Goal: Task Accomplishment & Management: Use online tool/utility

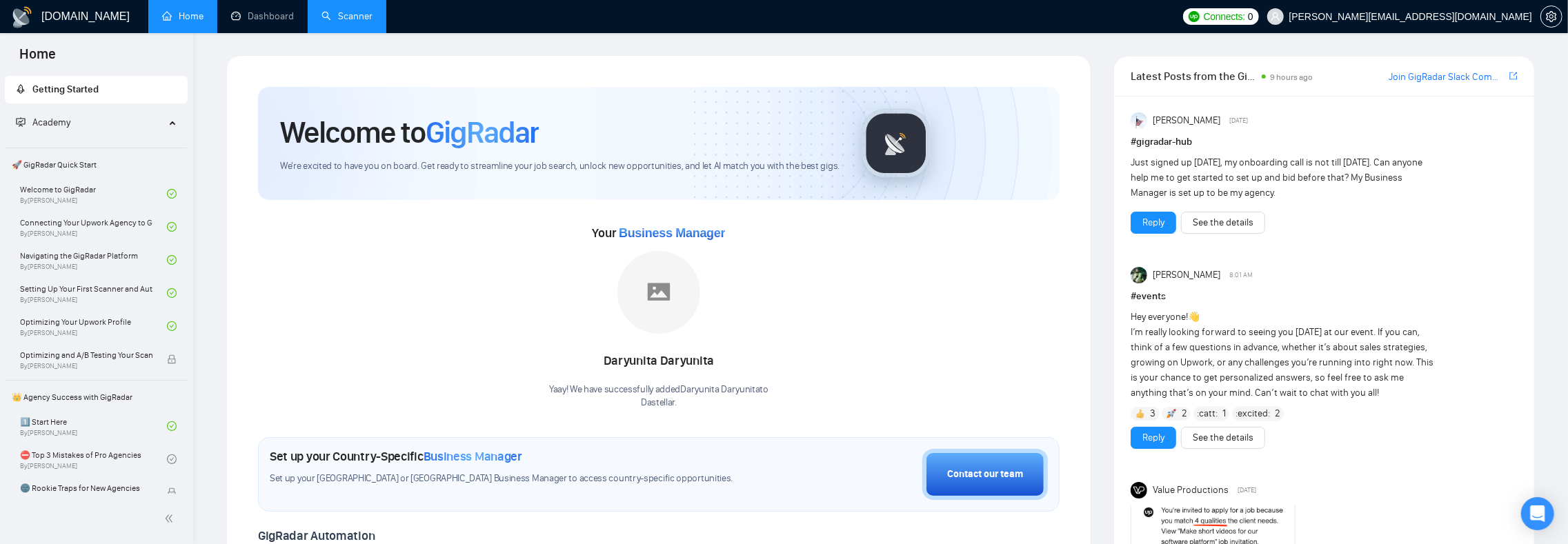
click at [342, 15] on link "Scanner" at bounding box center [347, 16] width 51 height 12
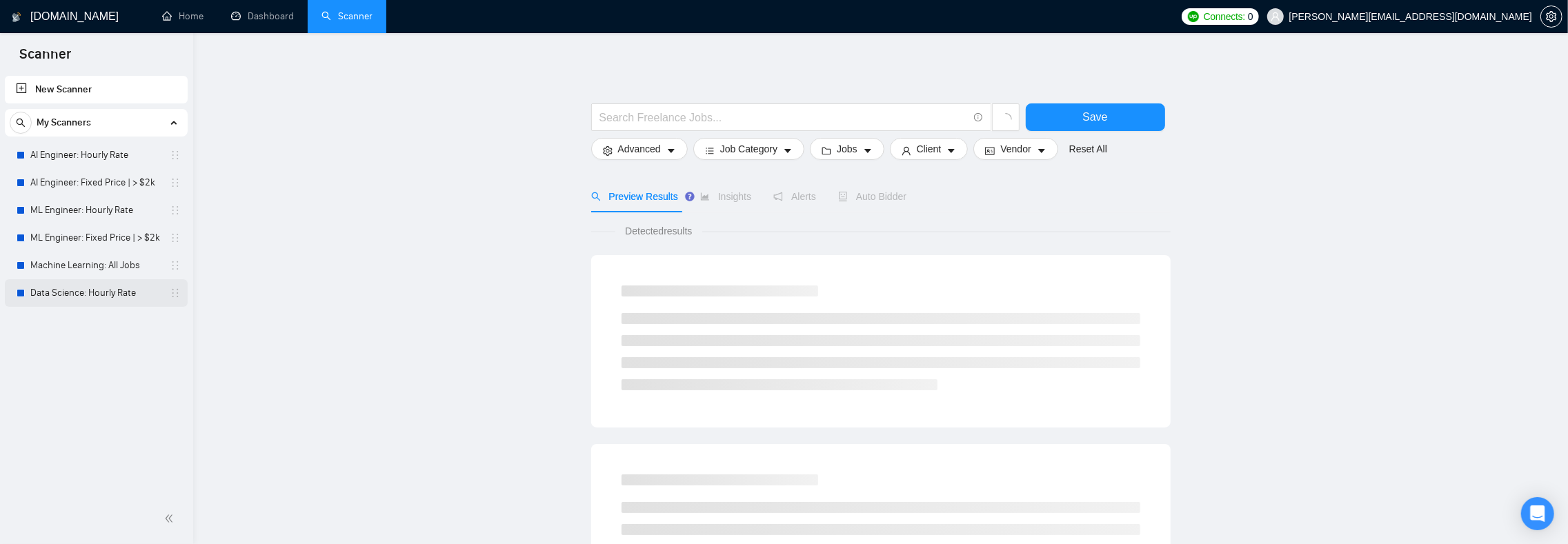
click at [71, 291] on link "Data Science: Hourly Rate" at bounding box center [96, 293] width 131 height 28
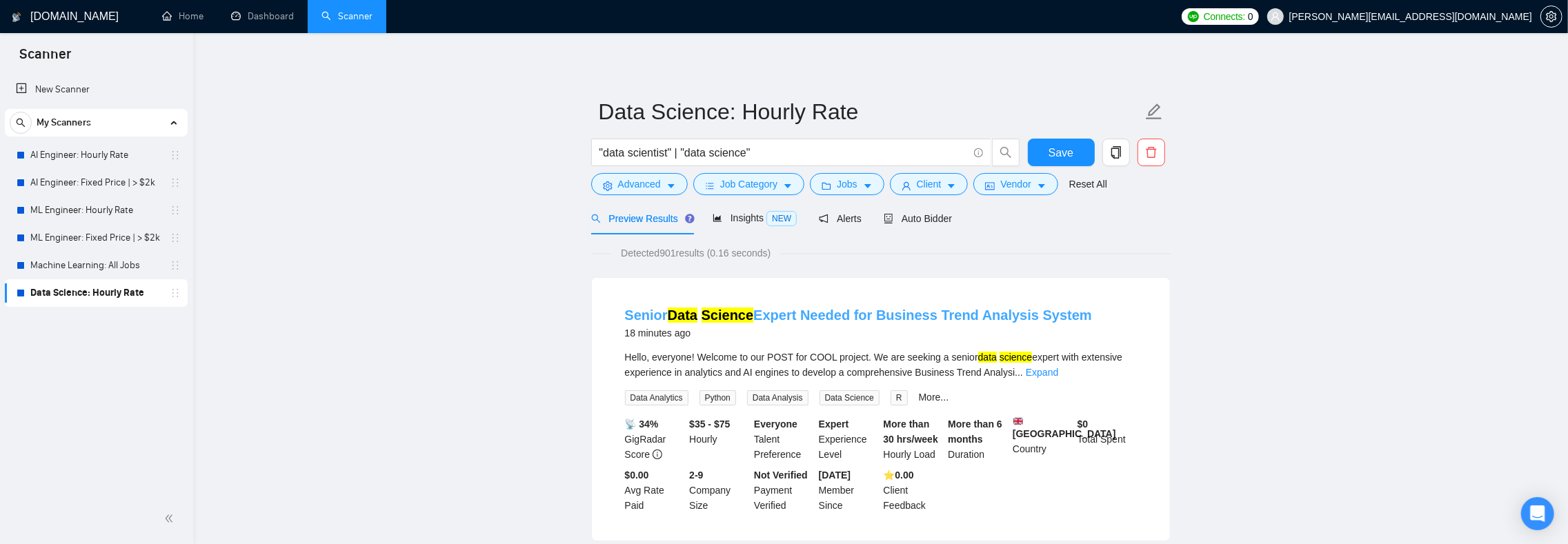
click at [779, 311] on link "Senior Data Science Expert Needed for Business Trend Analysis System" at bounding box center [859, 315] width 467 height 15
click at [924, 217] on span "Auto Bidder" at bounding box center [918, 219] width 69 height 11
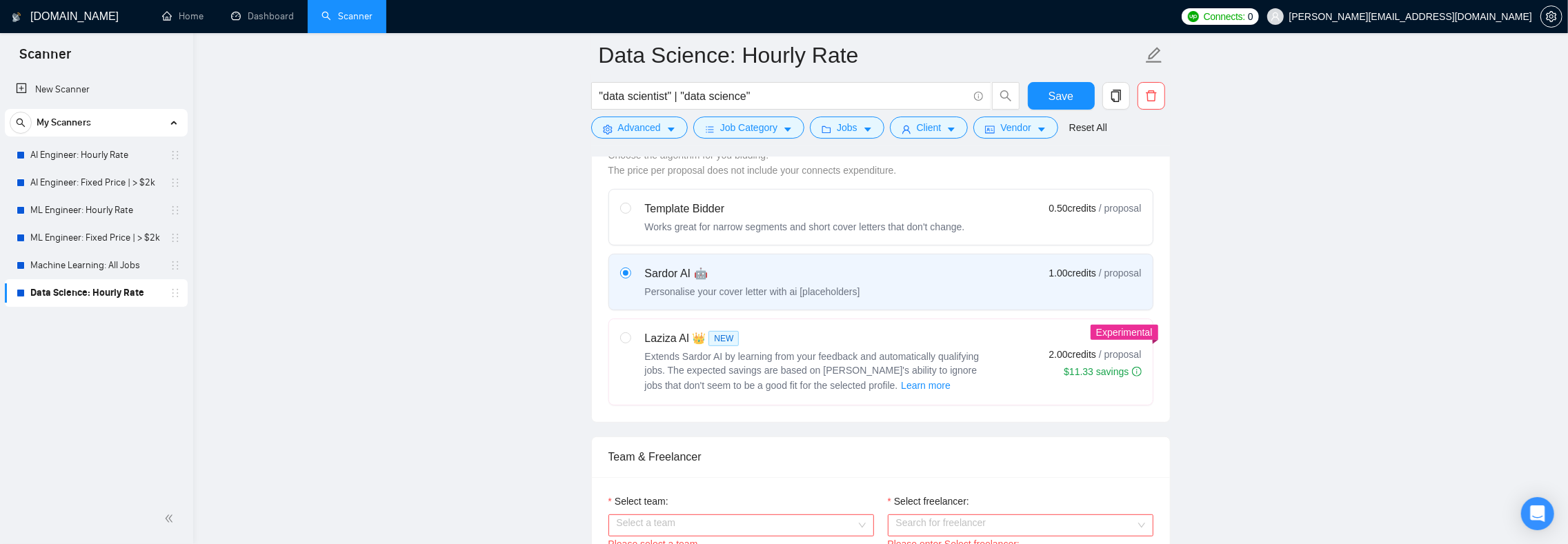
scroll to position [765, 0]
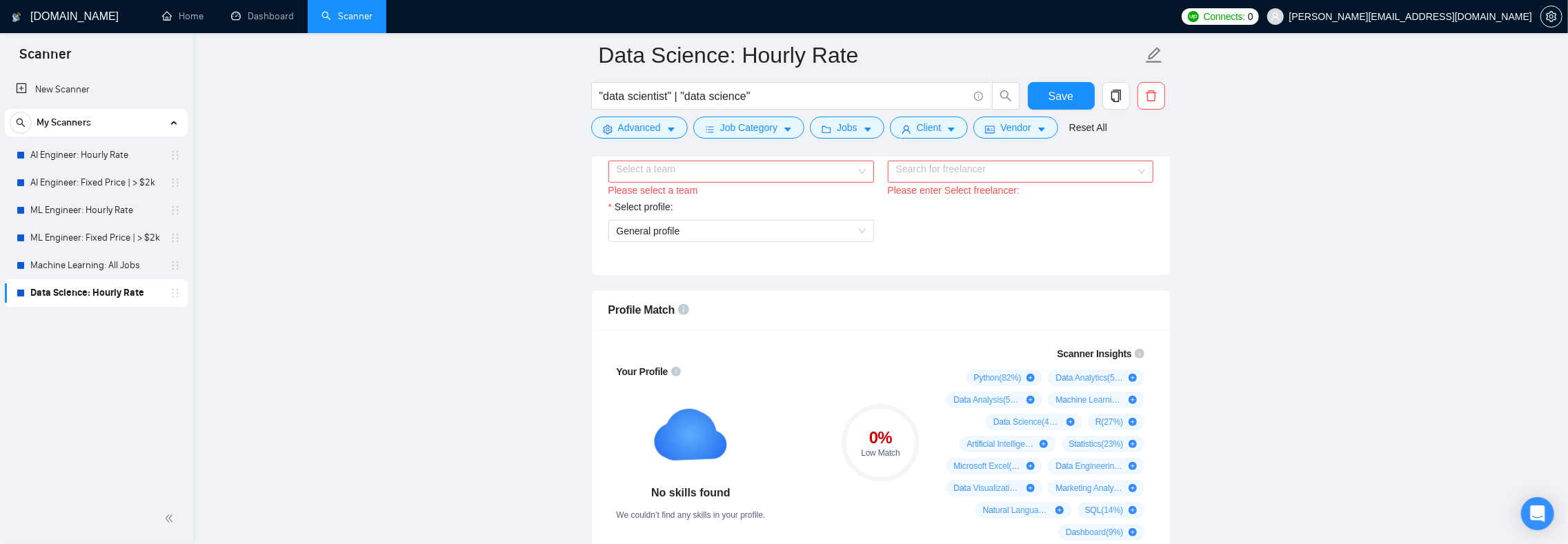
click at [685, 182] on input "Select team:" at bounding box center [736, 171] width 239 height 20
click at [677, 224] on div "Dastellar" at bounding box center [741, 226] width 249 height 15
click at [964, 182] on input "Select freelancer:" at bounding box center [1015, 171] width 239 height 20
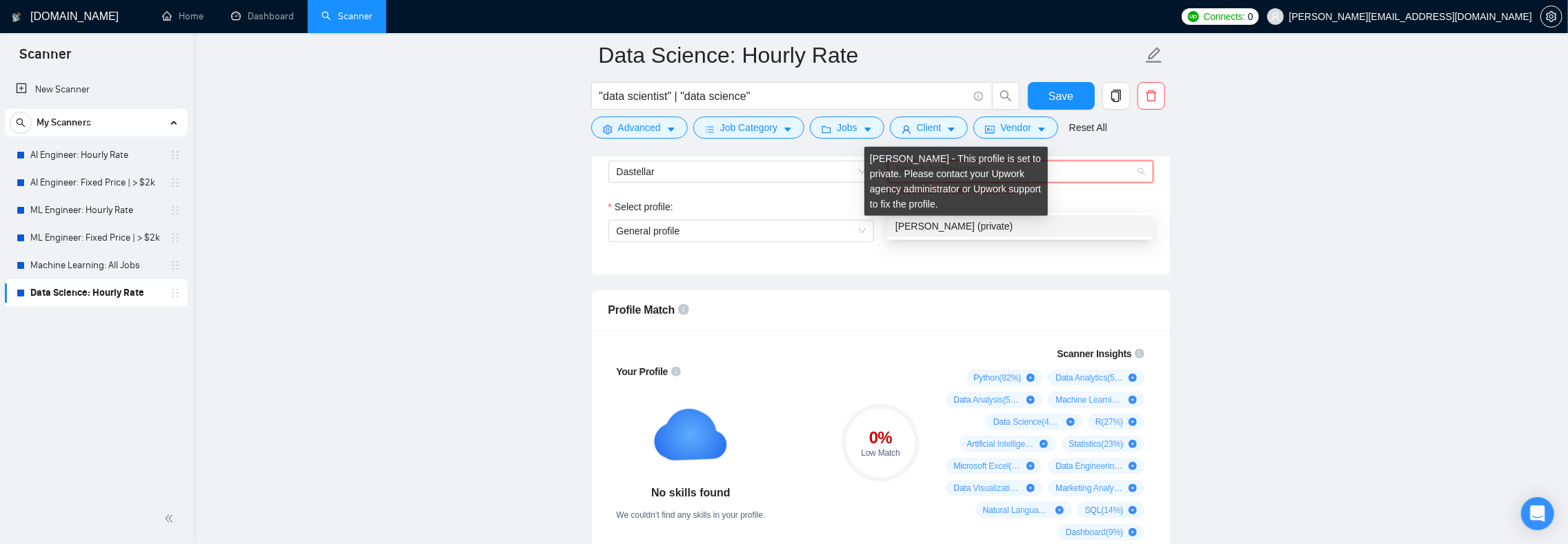
click at [931, 225] on span "[PERSON_NAME] (private)" at bounding box center [953, 226] width 117 height 11
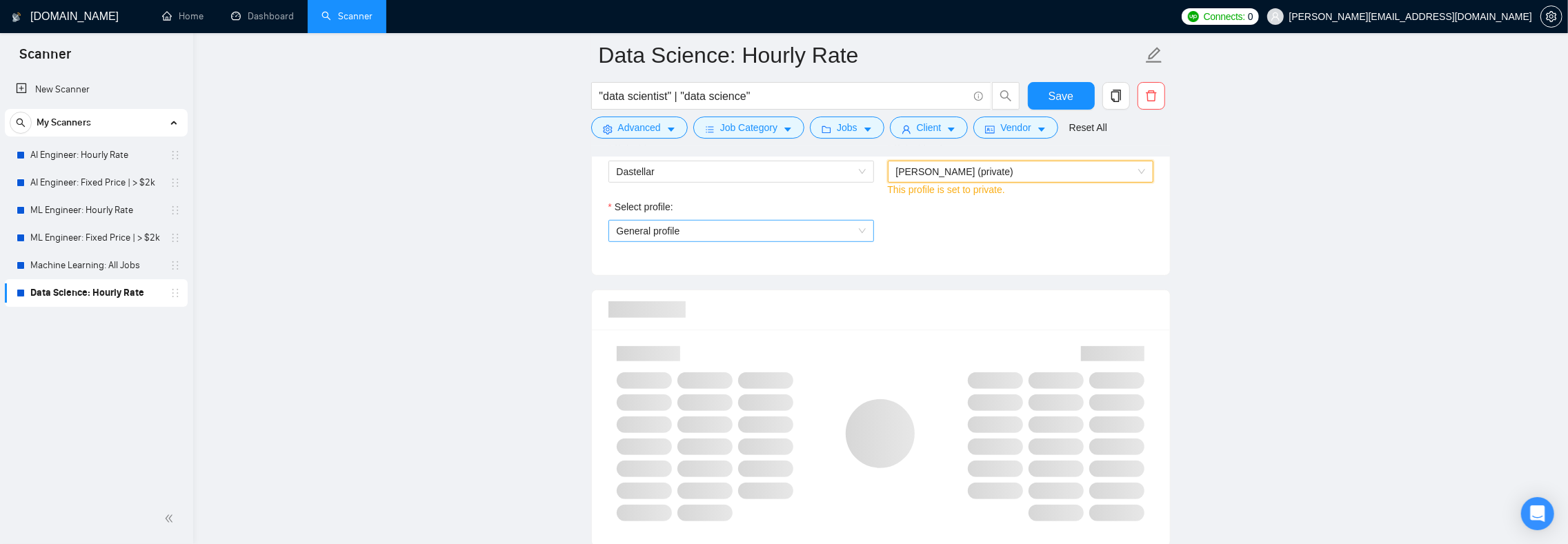
click at [723, 259] on div "Select profile: General profile" at bounding box center [741, 229] width 279 height 59
click at [713, 241] on span "General profile" at bounding box center [741, 231] width 249 height 20
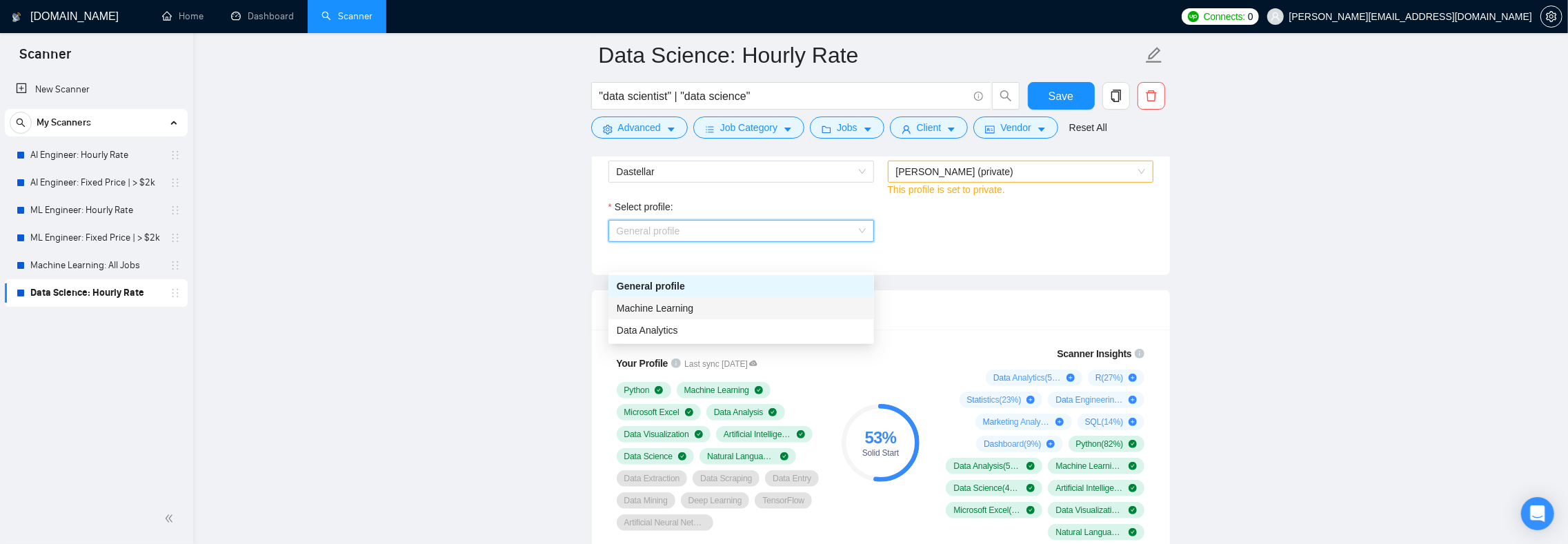
click at [688, 305] on span "Machine Learning" at bounding box center [655, 309] width 77 height 11
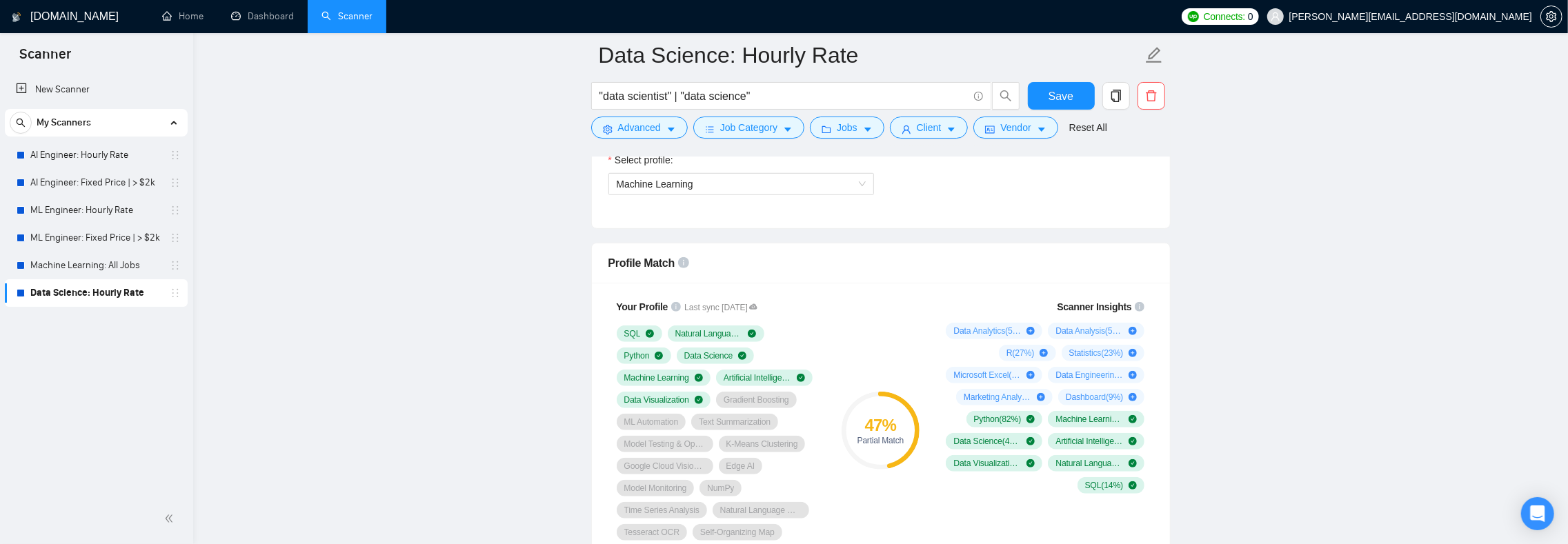
scroll to position [651, 0]
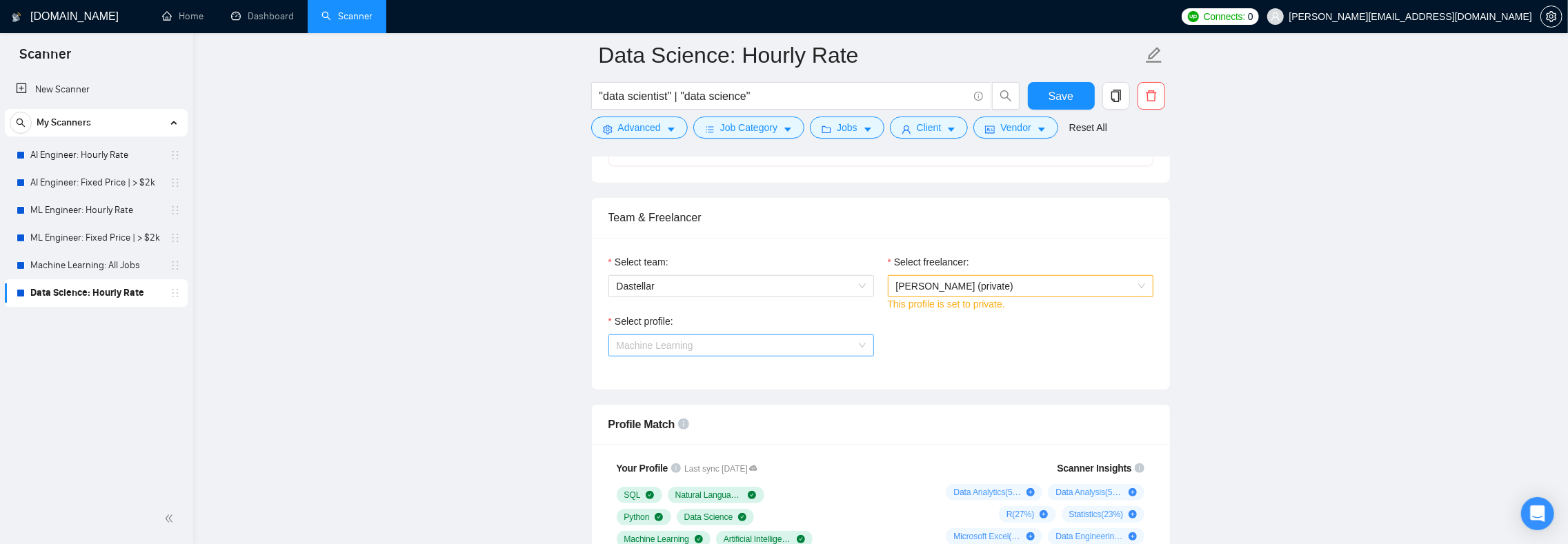
click at [687, 351] on span "Machine Learning" at bounding box center [655, 346] width 77 height 11
click at [682, 398] on div "General profile" at bounding box center [741, 399] width 249 height 15
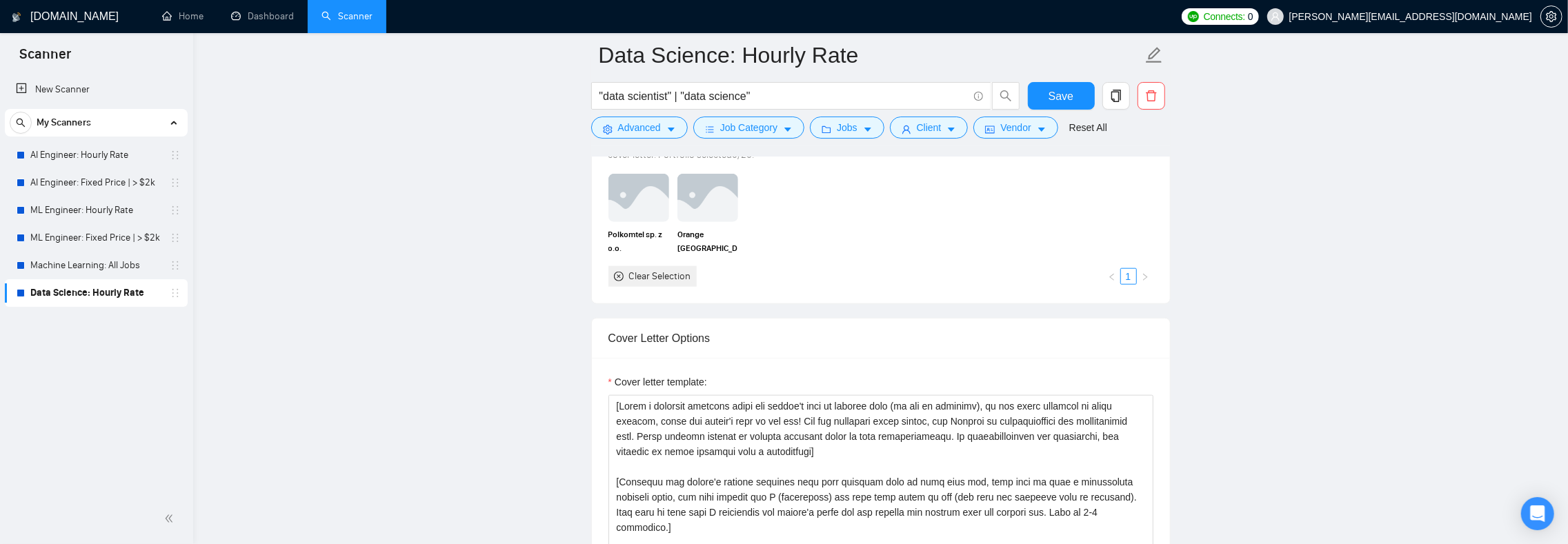
scroll to position [1405, 0]
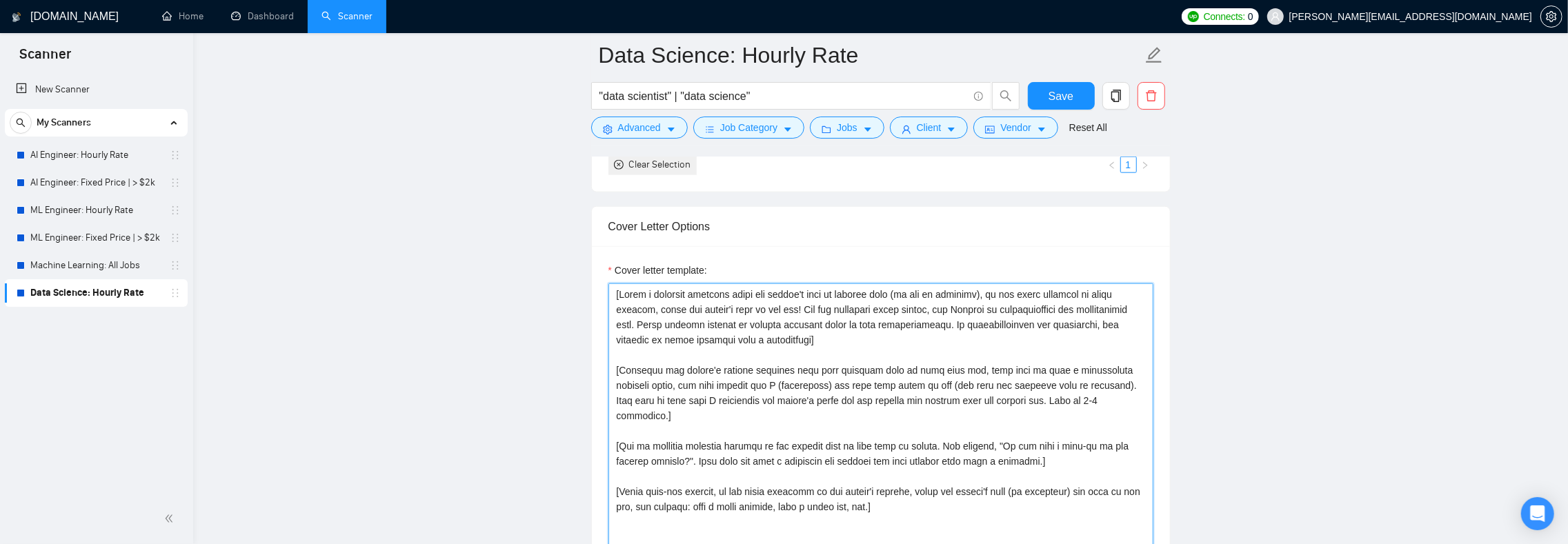
click at [676, 323] on textarea "Cover letter template:" at bounding box center [881, 438] width 545 height 310
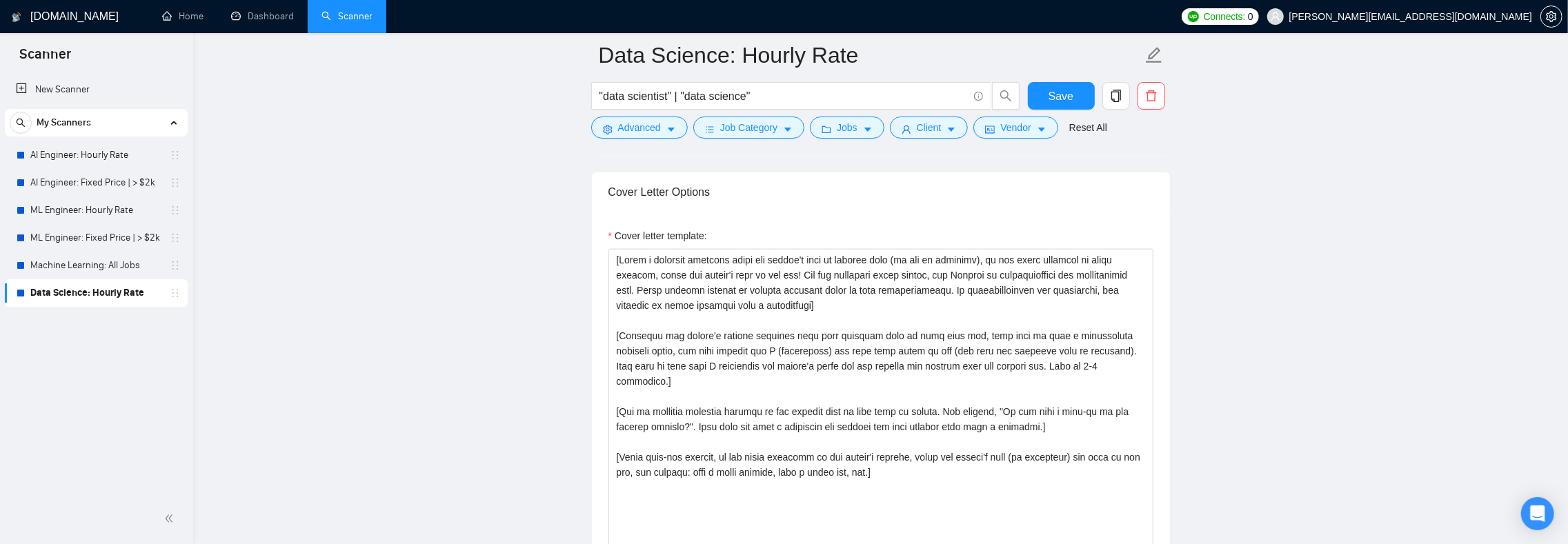
click at [515, 331] on main "Data Science: Hourly Rate "data scientist" | "data science" Save Advanced Job C…" at bounding box center [880, 487] width 1331 height 3742
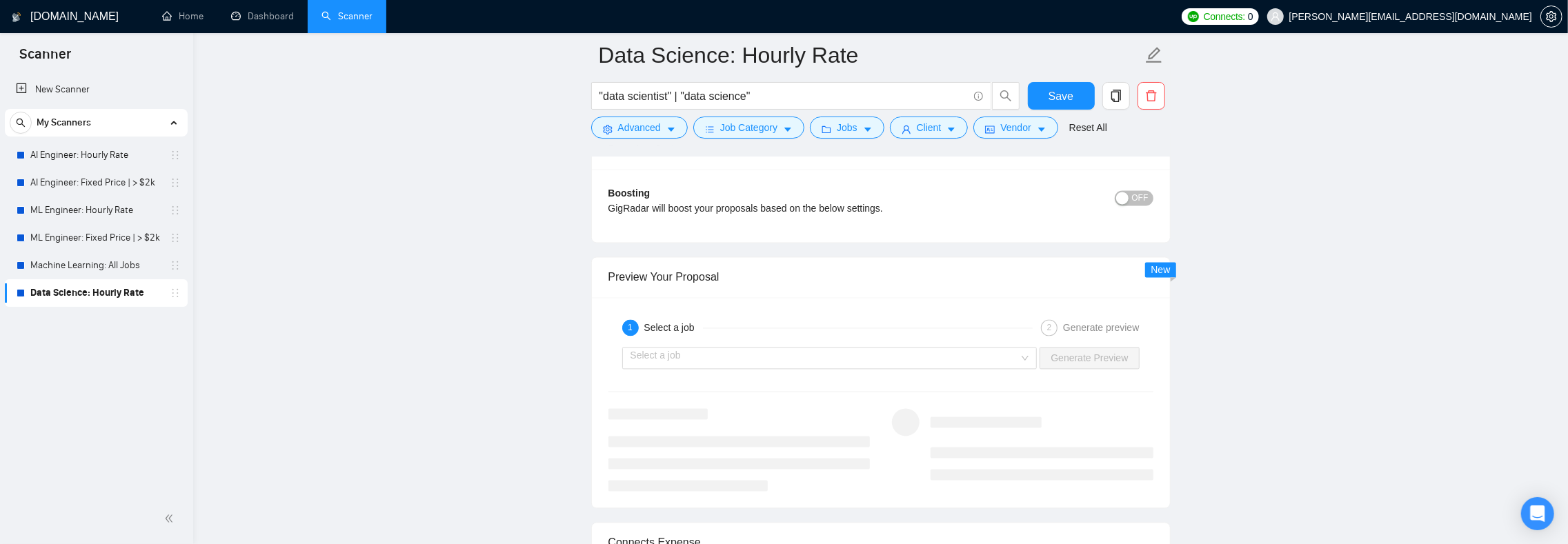
scroll to position [2479, 0]
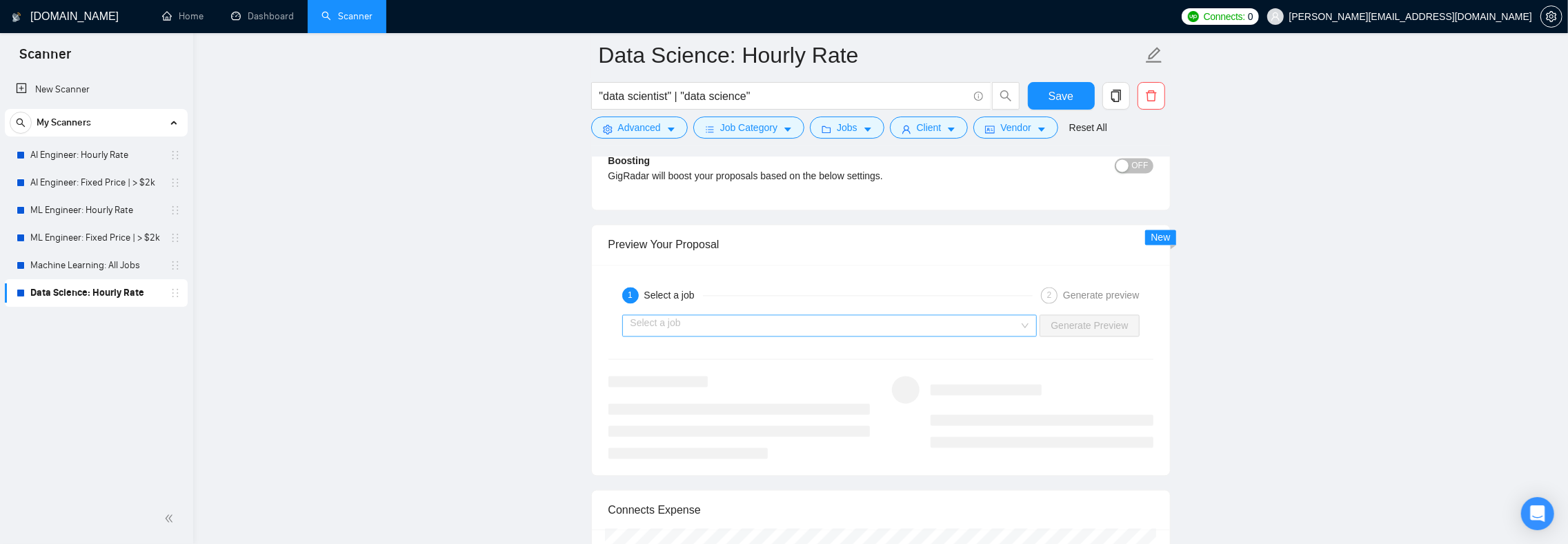
click at [708, 335] on input "search" at bounding box center [824, 325] width 389 height 20
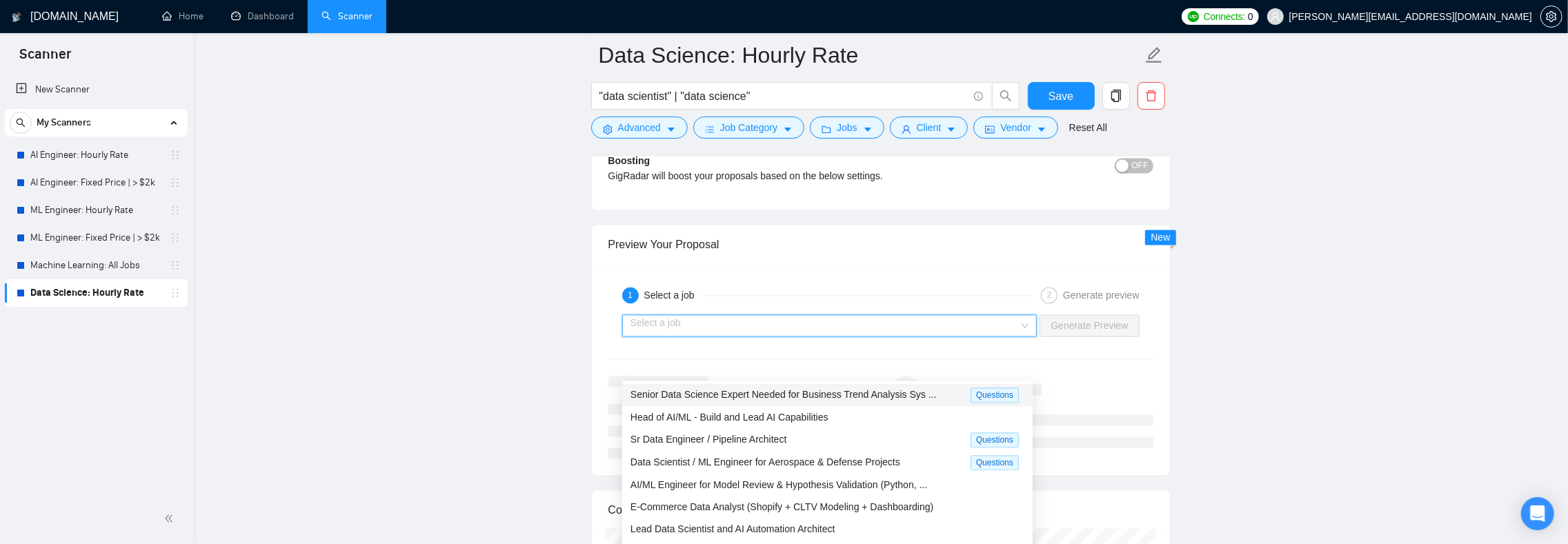
click at [710, 390] on span "Senior Data Science Expert Needed for Business Trend Analysis Sys ..." at bounding box center [784, 394] width 306 height 11
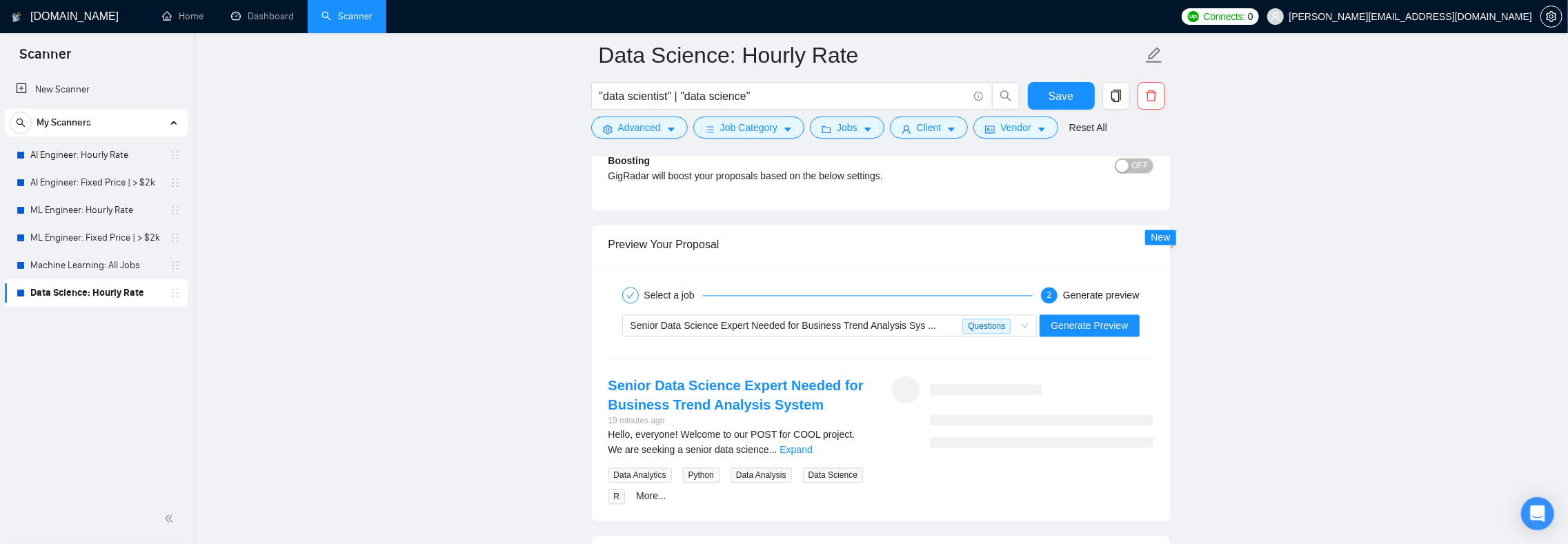
click at [1078, 333] on span "Generate Preview" at bounding box center [1089, 325] width 77 height 15
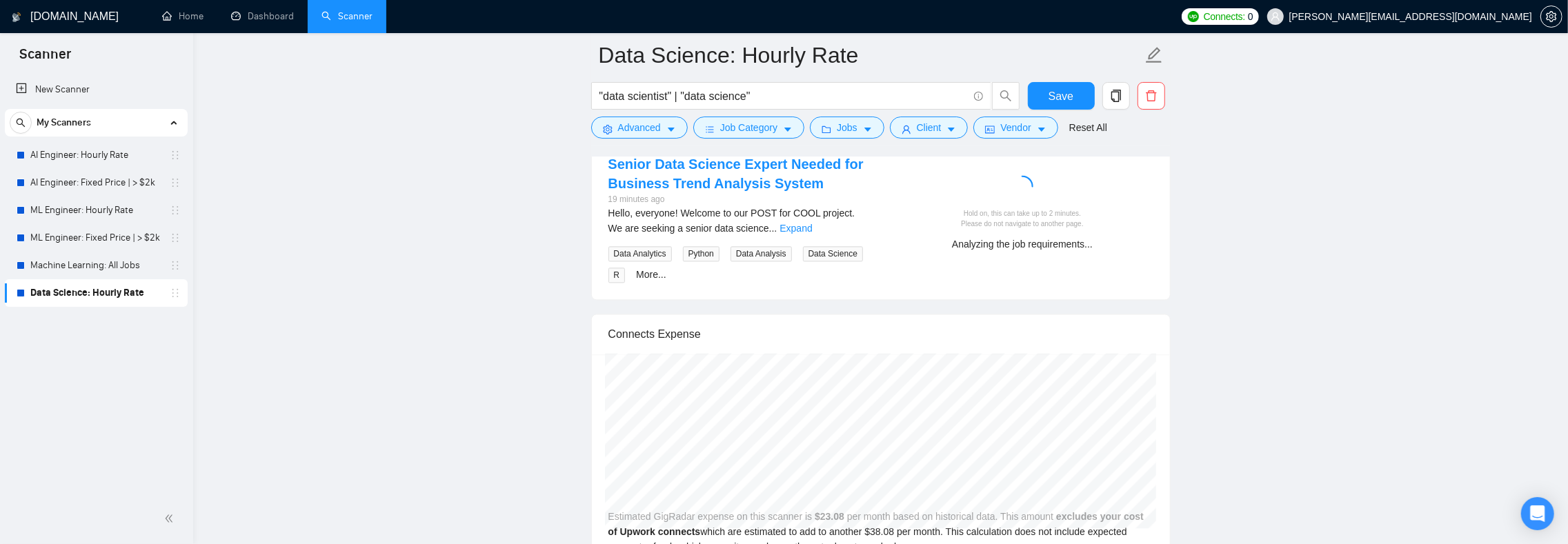
scroll to position [2734, 0]
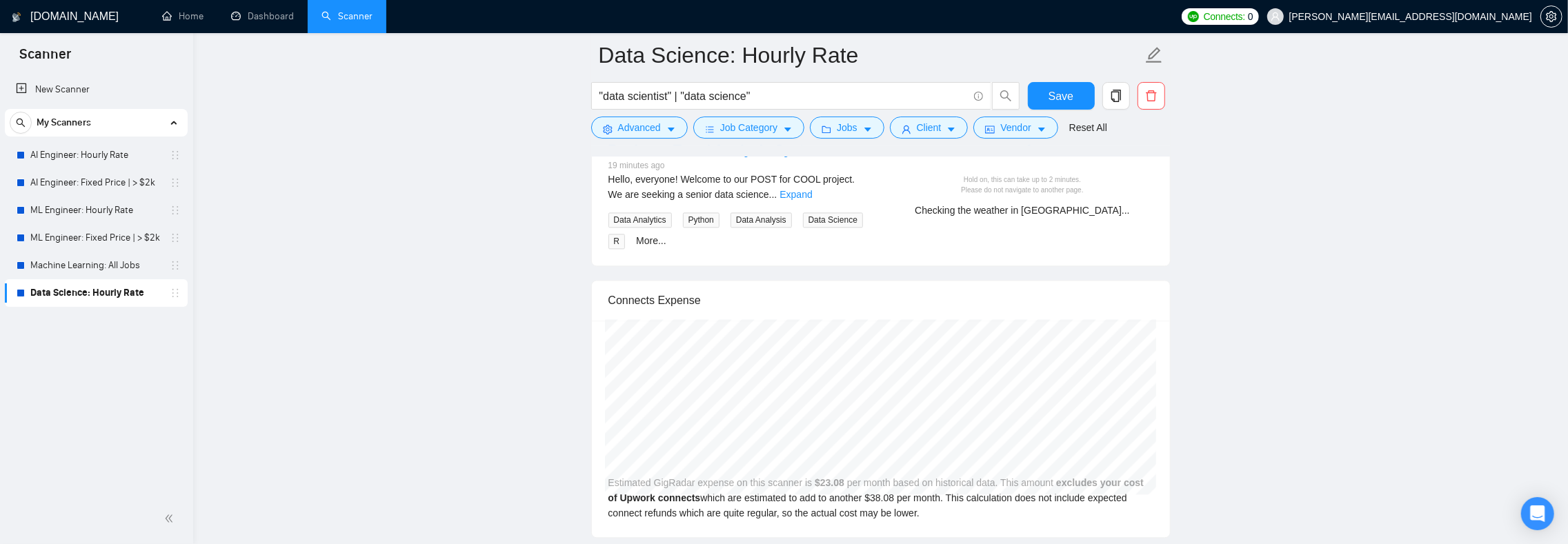
click at [1059, 218] on div "Checking the weather in [GEOGRAPHIC_DATA]..." at bounding box center [1023, 210] width 250 height 15
click at [1068, 218] on div "Checking the weather in [GEOGRAPHIC_DATA]..." at bounding box center [1023, 210] width 250 height 15
click at [1054, 218] on div "Checking the weather in [GEOGRAPHIC_DATA]..." at bounding box center [1023, 210] width 250 height 15
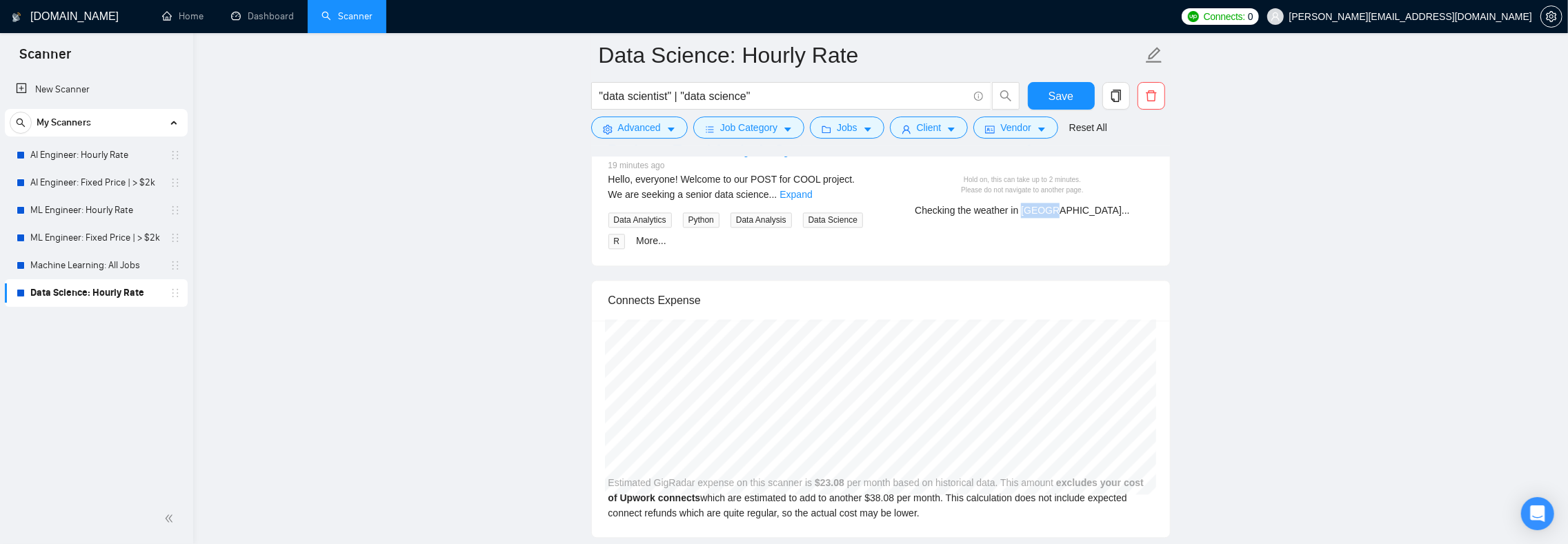
click at [1054, 218] on div "Checking the weather in [GEOGRAPHIC_DATA]..." at bounding box center [1023, 210] width 250 height 15
click at [1036, 218] on div "Checking the weather in [GEOGRAPHIC_DATA]..." at bounding box center [1023, 210] width 250 height 15
click at [1016, 218] on div "Checking the weather in [GEOGRAPHIC_DATA]..." at bounding box center [1023, 210] width 250 height 15
click at [1022, 218] on div "Checking the weather in [GEOGRAPHIC_DATA]..." at bounding box center [1023, 210] width 250 height 15
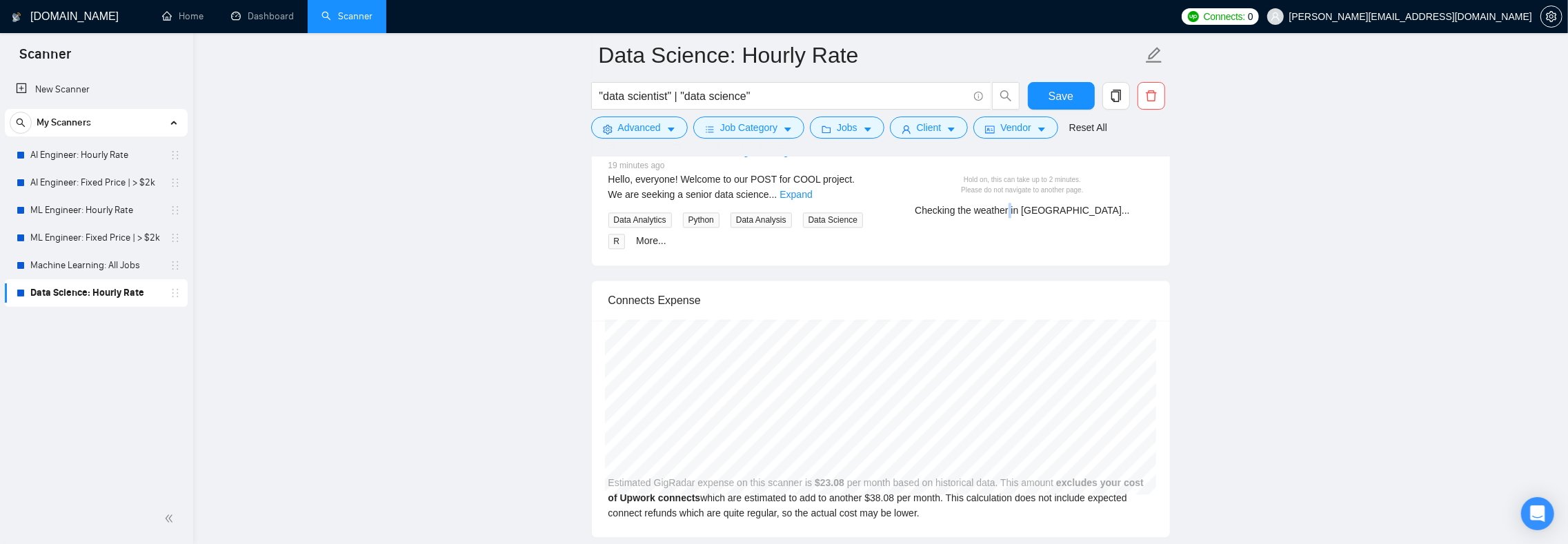
click at [1024, 218] on div "Checking the weather in [GEOGRAPHIC_DATA]..." at bounding box center [1023, 210] width 250 height 15
click at [1036, 218] on div "Checking the weather in [GEOGRAPHIC_DATA]..." at bounding box center [1023, 210] width 250 height 15
drag, startPoint x: 1036, startPoint y: 280, endPoint x: 1027, endPoint y: 281, distance: 9.1
click at [1035, 218] on div "Checking the weather in [GEOGRAPHIC_DATA]..." at bounding box center [1023, 210] width 250 height 15
click at [1022, 218] on div "Checking the weather in [GEOGRAPHIC_DATA]..." at bounding box center [1023, 210] width 250 height 15
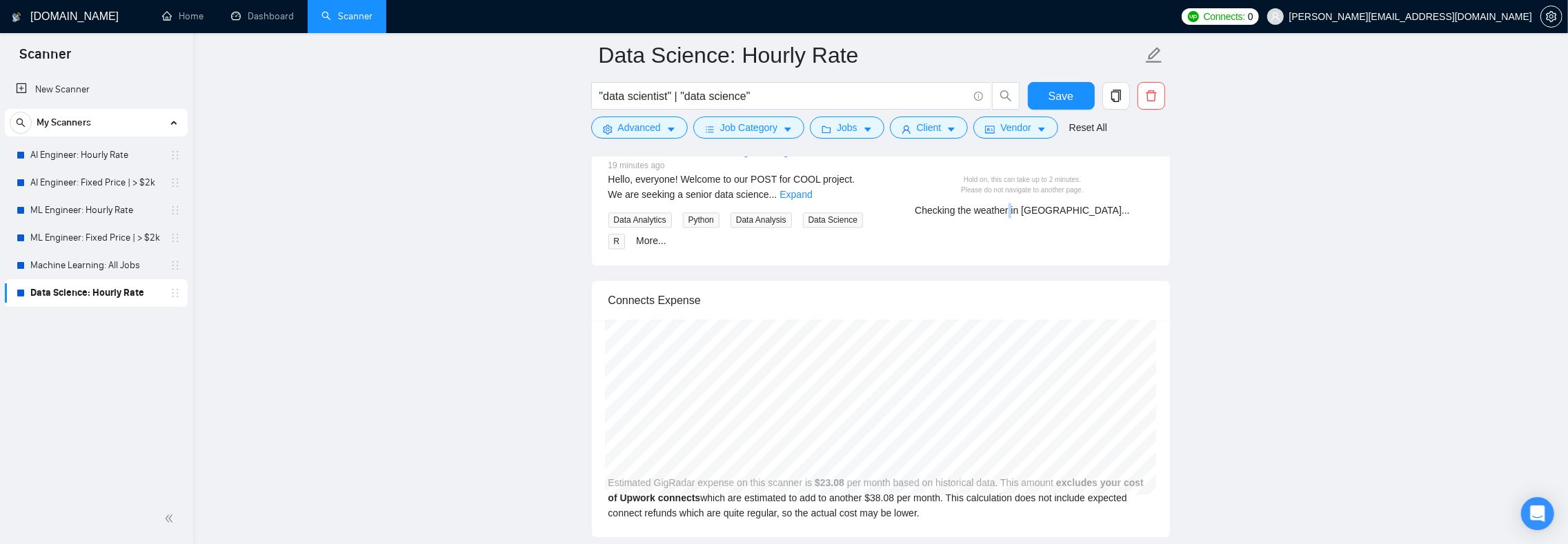
click at [1022, 218] on div "Checking the weather in [GEOGRAPHIC_DATA]..." at bounding box center [1023, 210] width 250 height 15
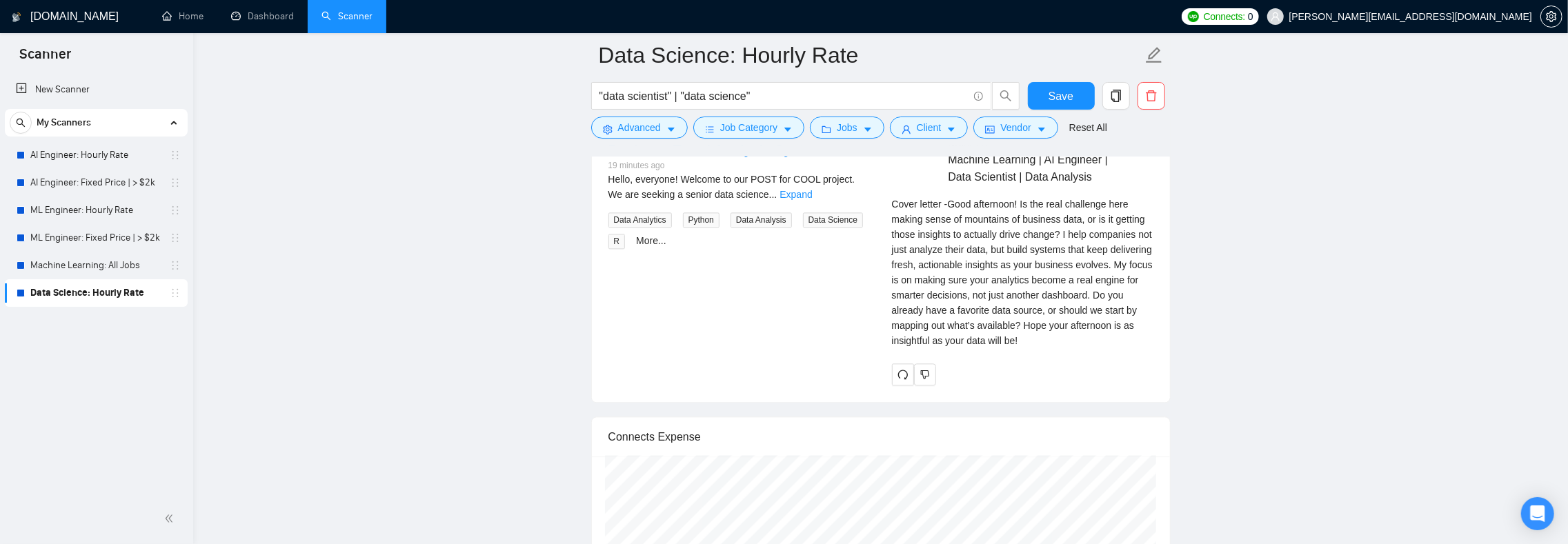
click at [1035, 282] on div "[PERSON_NAME] Machine Learning | AI Engineer | Data Scientist | Data Analysis P…" at bounding box center [1023, 253] width 284 height 265
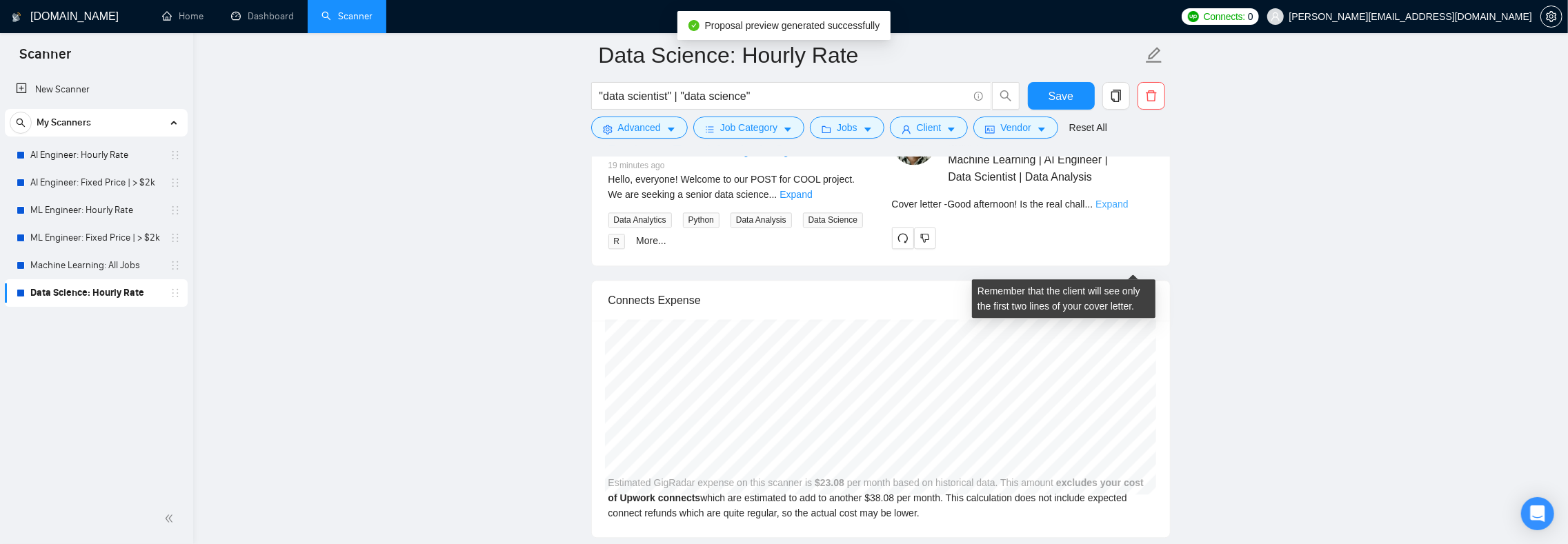
click at [1124, 209] on link "Expand" at bounding box center [1111, 204] width 32 height 11
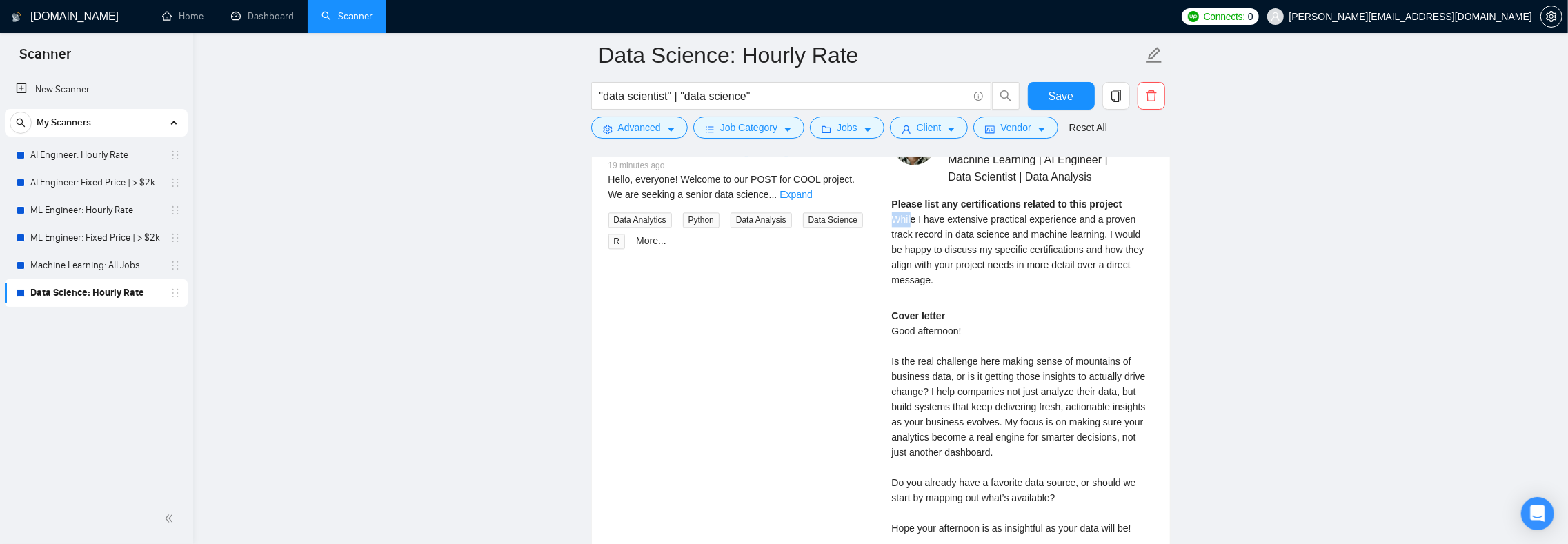
drag, startPoint x: 899, startPoint y: 282, endPoint x: 911, endPoint y: 285, distance: 12.4
click at [911, 285] on span "While I have extensive practical experience and a proven track record in data s…" at bounding box center [1018, 249] width 252 height 71
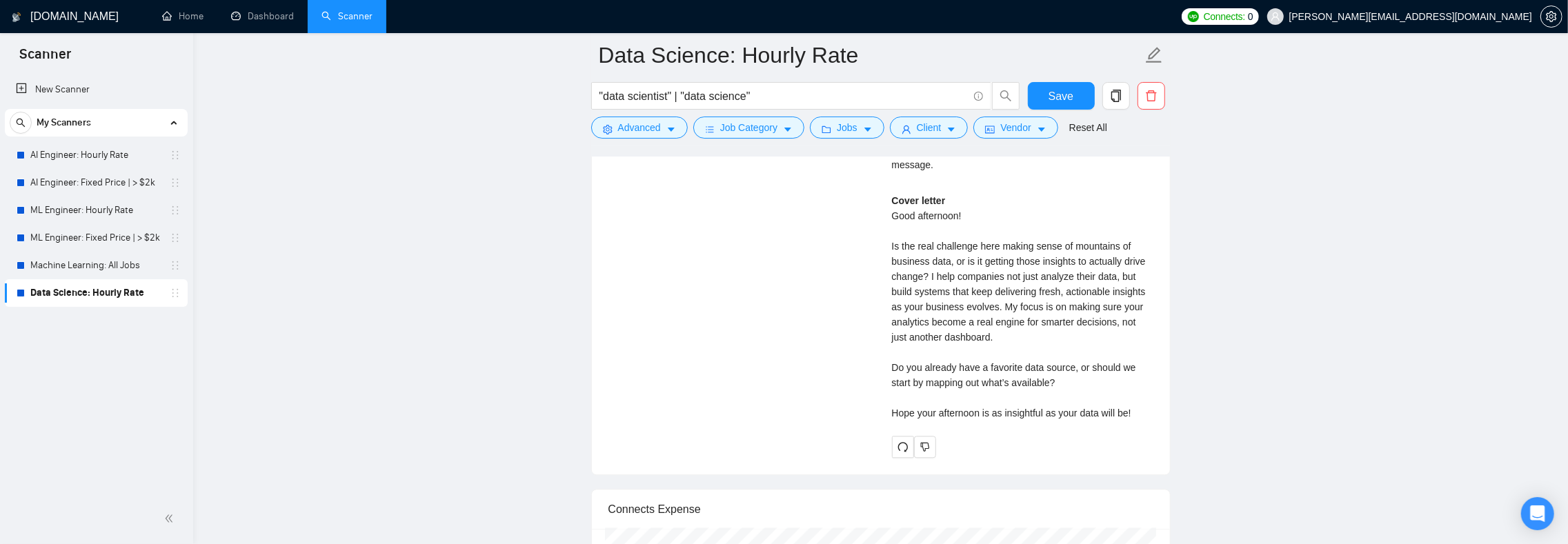
scroll to position [2661, 0]
